Goal: Navigation & Orientation: Find specific page/section

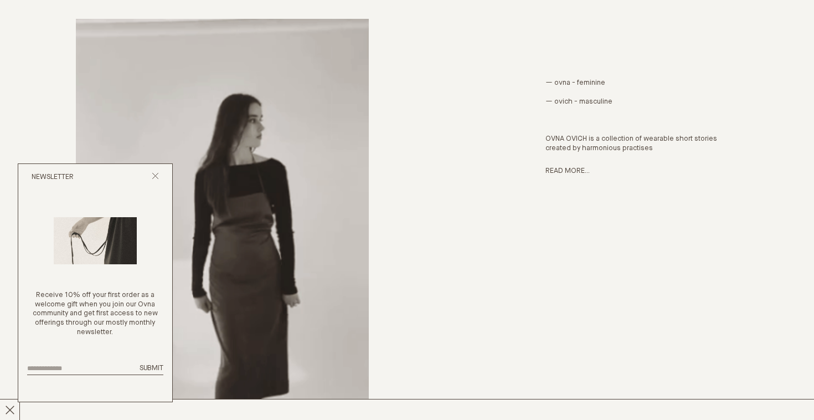
scroll to position [509, 0]
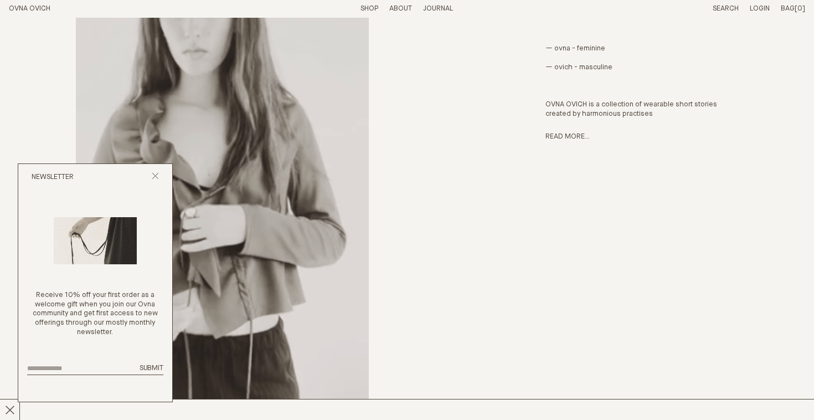
click at [149, 181] on div "Newsletter" at bounding box center [95, 177] width 154 height 27
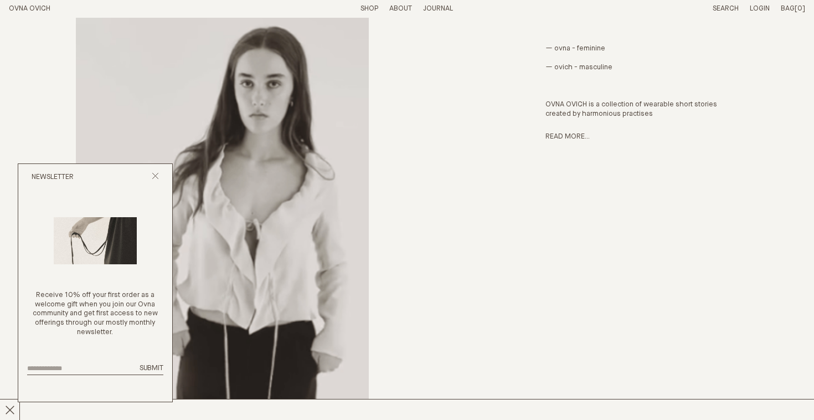
click at [370, 6] on link "Shop" at bounding box center [369, 8] width 18 height 7
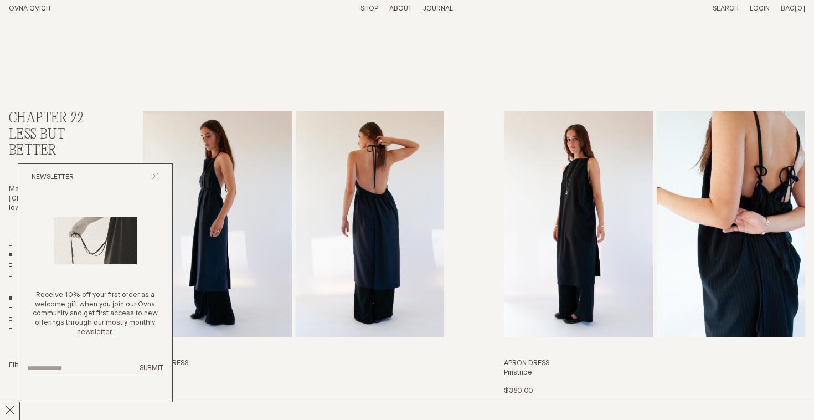
click at [156, 175] on line "Close popup" at bounding box center [155, 176] width 6 height 6
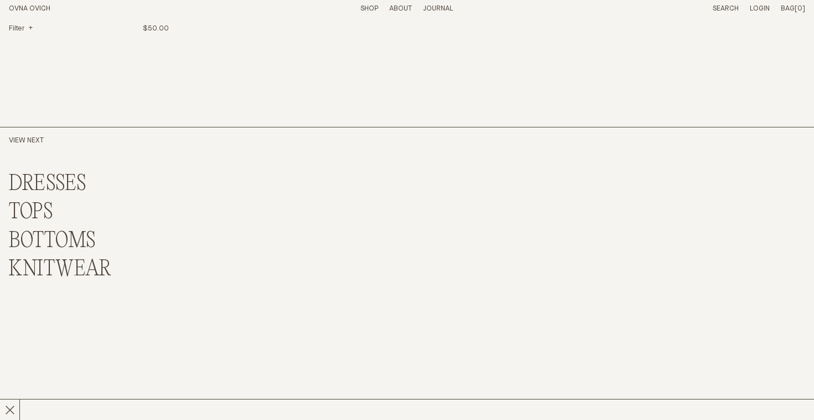
scroll to position [2766, 0]
click at [71, 179] on link "DRESSES" at bounding box center [48, 184] width 78 height 24
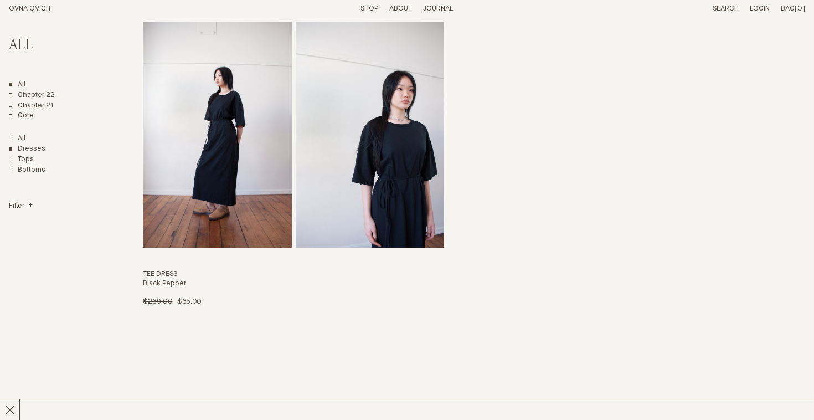
scroll to position [1792, 0]
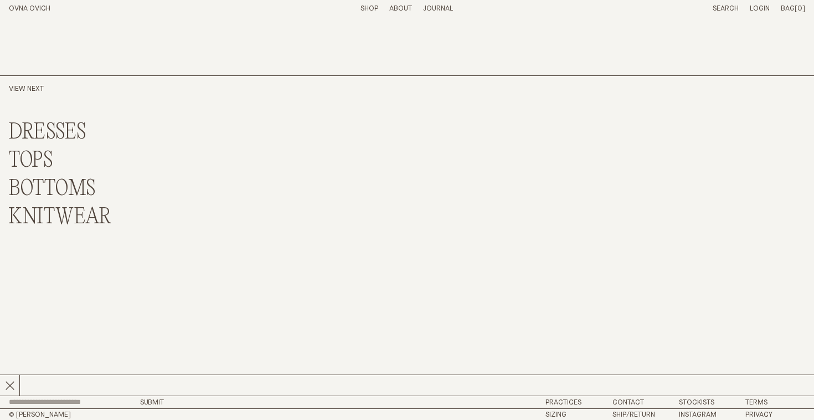
click at [45, 190] on link "BOTTOMS" at bounding box center [52, 189] width 87 height 24
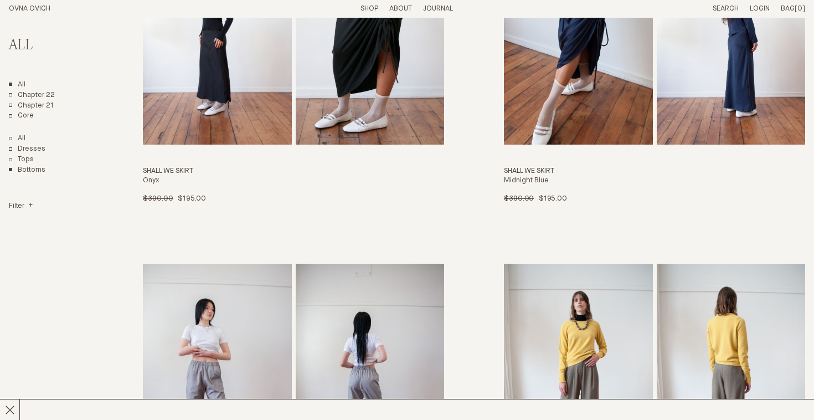
scroll to position [1792, 0]
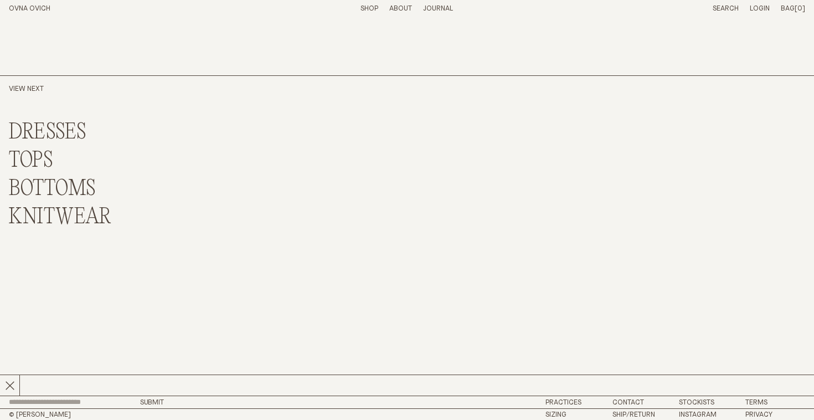
click at [81, 218] on link "KNITWEAR" at bounding box center [60, 217] width 102 height 24
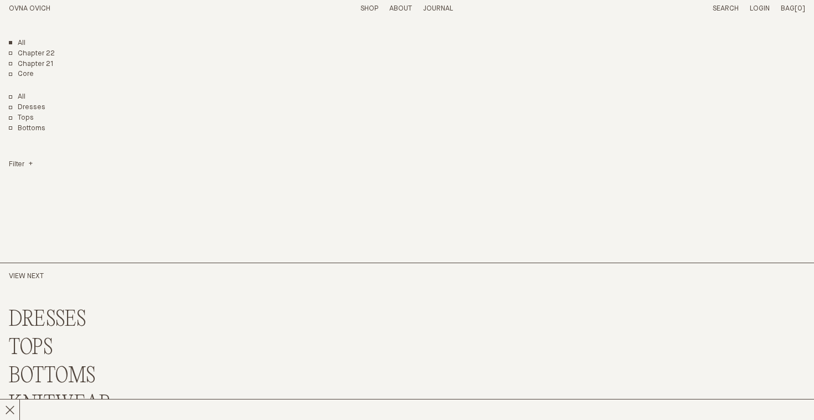
scroll to position [302, 0]
